Goal: Transaction & Acquisition: Purchase product/service

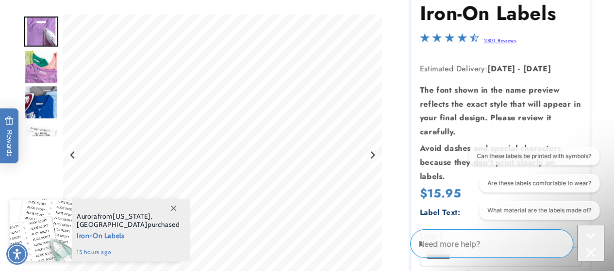
scroll to position [129, 0]
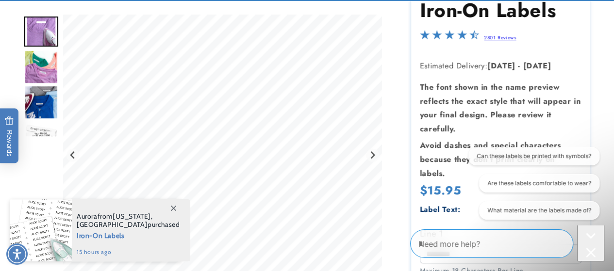
click at [586, 248] on icon "Close conversation starters" at bounding box center [591, 253] width 10 height 10
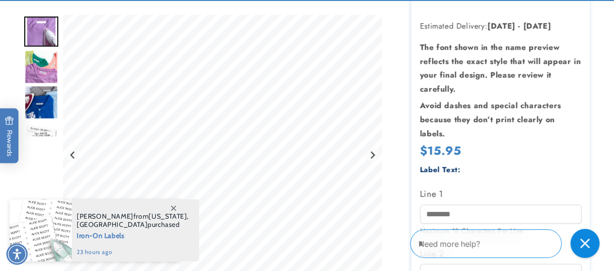
scroll to position [265, 0]
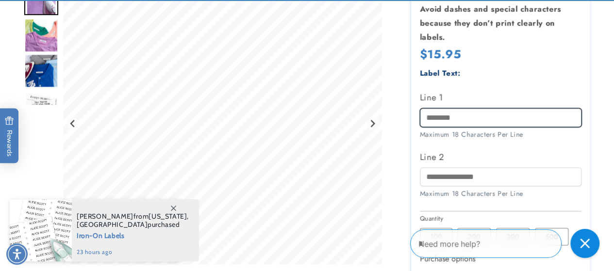
click at [446, 115] on input "Line 1" at bounding box center [501, 117] width 162 height 19
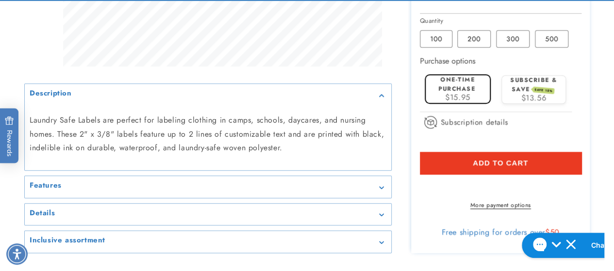
scroll to position [464, 0]
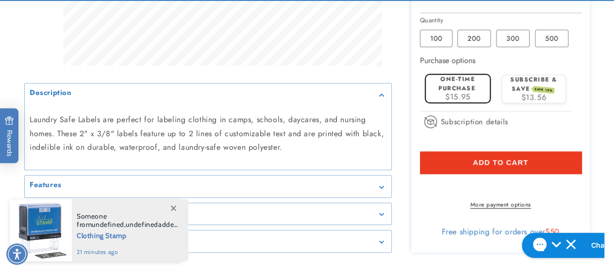
click at [448, 160] on button "Add to cart" at bounding box center [501, 162] width 162 height 22
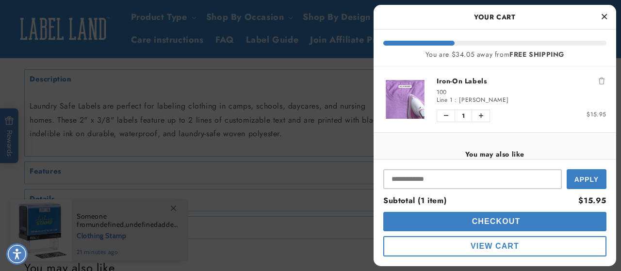
click at [603, 17] on icon "Close Cart" at bounding box center [604, 16] width 5 height 9
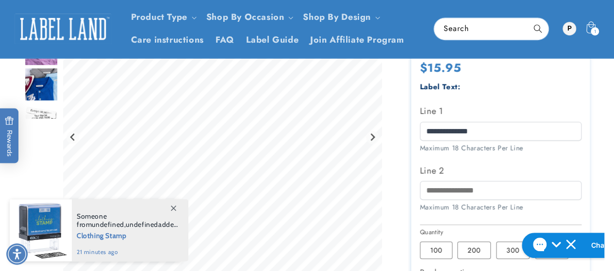
scroll to position [251, 0]
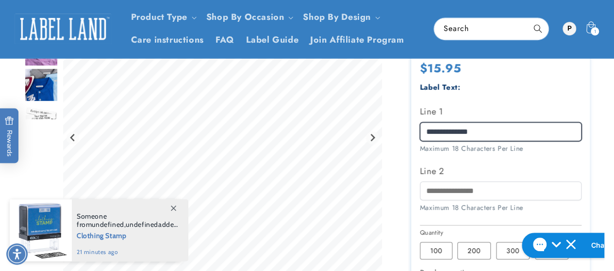
click at [500, 135] on input "**********" at bounding box center [501, 131] width 162 height 19
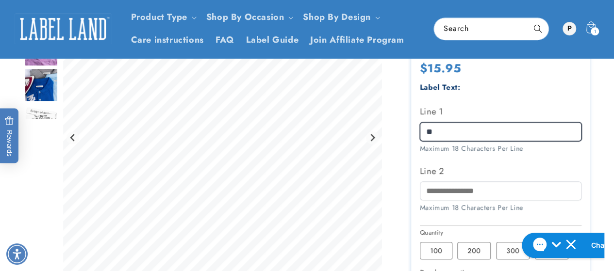
type input "*"
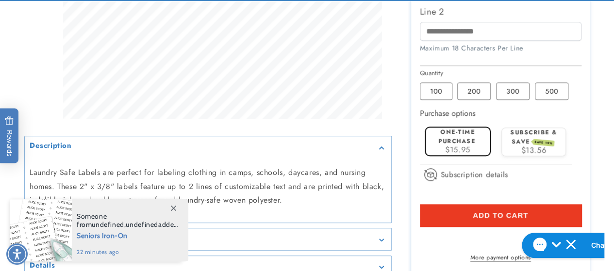
scroll to position [412, 0]
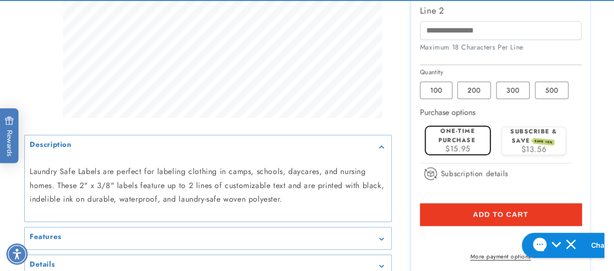
click at [437, 207] on button "Add to cart" at bounding box center [501, 214] width 162 height 22
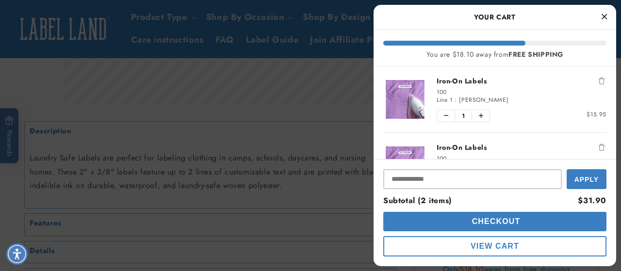
click at [603, 18] on icon "Close Cart" at bounding box center [604, 16] width 5 height 9
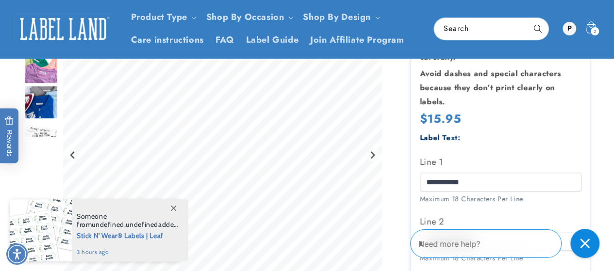
scroll to position [200, 0]
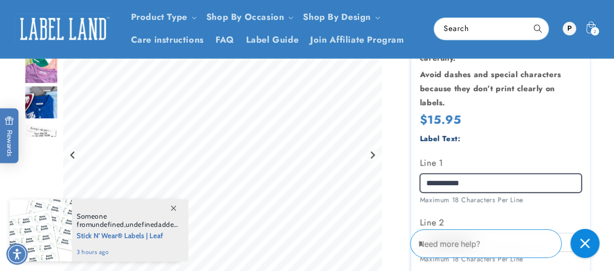
click at [486, 183] on input "**********" at bounding box center [501, 183] width 162 height 19
type input "*"
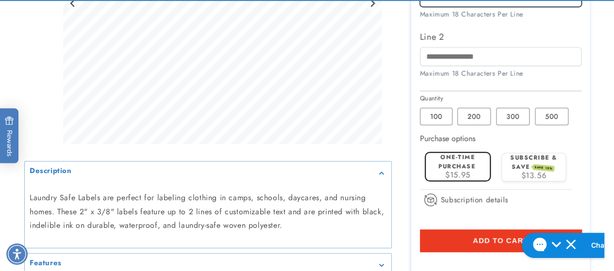
scroll to position [432, 0]
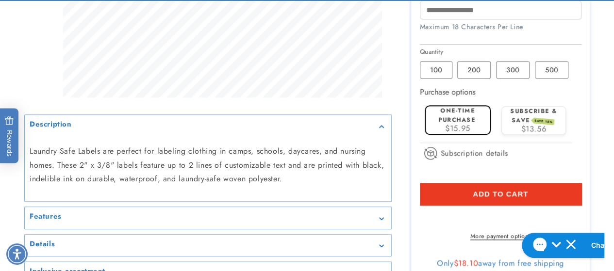
click at [462, 191] on button "Add to cart" at bounding box center [501, 194] width 162 height 22
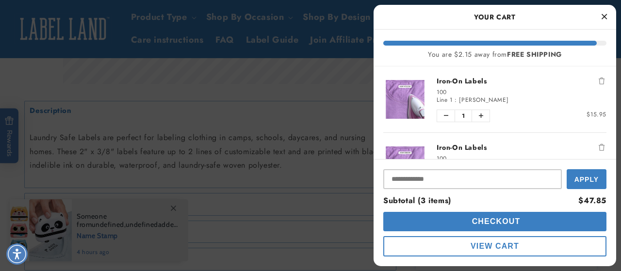
click at [603, 15] on icon "Close Cart" at bounding box center [604, 16] width 5 height 9
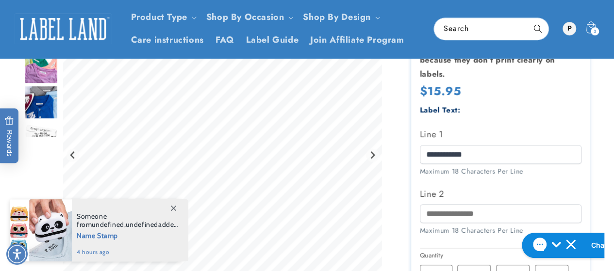
scroll to position [226, 0]
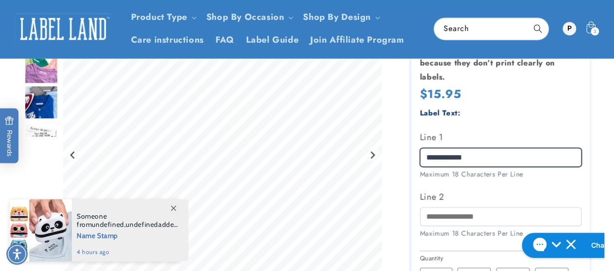
click at [498, 157] on input "**********" at bounding box center [501, 157] width 162 height 19
type input "*"
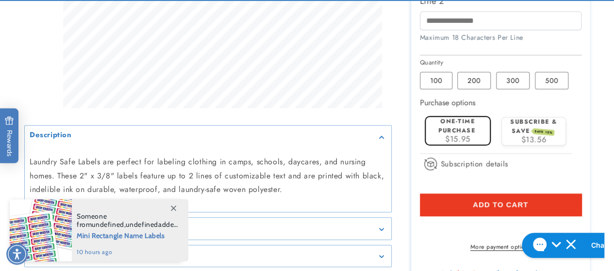
scroll to position [423, 0]
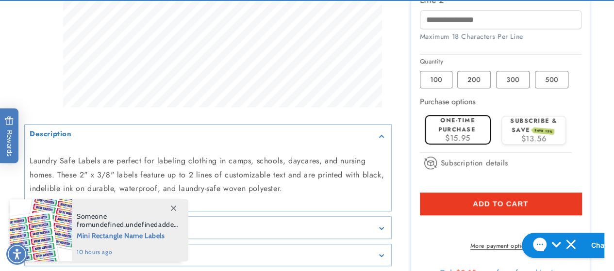
click at [457, 200] on button "Add to cart" at bounding box center [501, 204] width 162 height 22
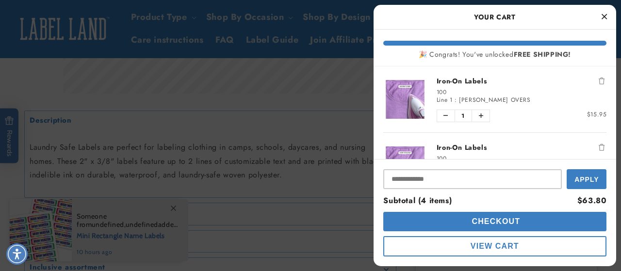
click at [603, 15] on icon "Close Cart" at bounding box center [604, 16] width 5 height 9
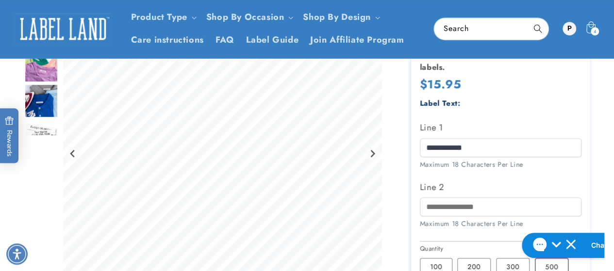
scroll to position [234, 0]
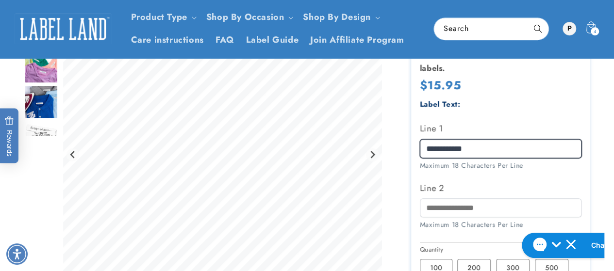
click at [461, 147] on input "**********" at bounding box center [501, 148] width 162 height 19
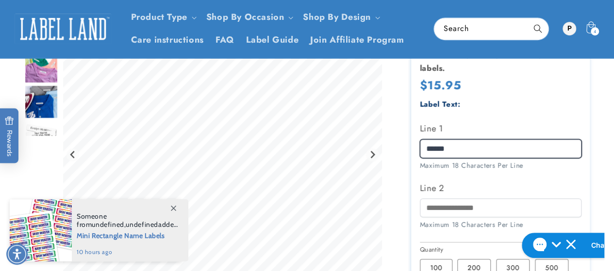
type input "*******"
